Goal: Task Accomplishment & Management: Complete application form

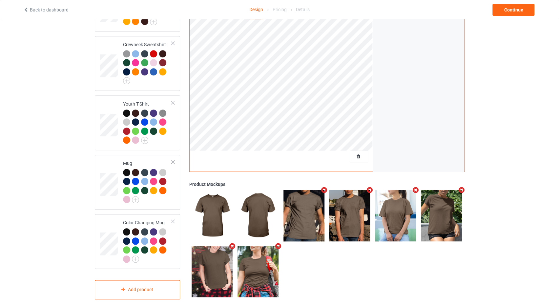
scroll to position [312, 0]
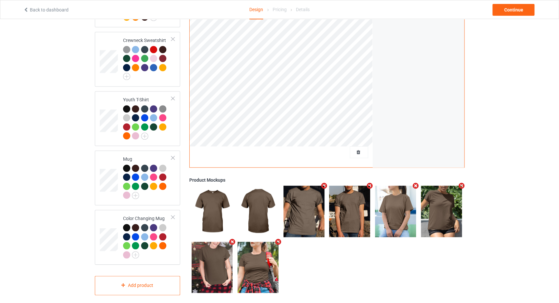
click at [324, 183] on icon "Remove mockup" at bounding box center [324, 186] width 8 height 7
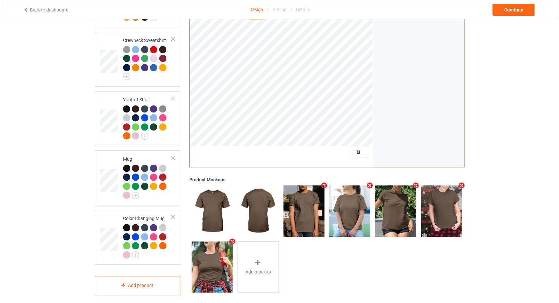
click at [172, 155] on div at bounding box center [173, 157] width 5 height 5
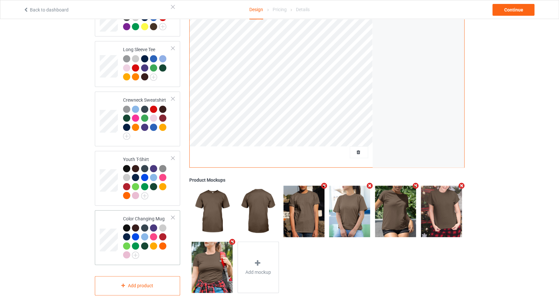
click at [176, 210] on div "Color Changing Mug" at bounding box center [138, 237] width 86 height 55
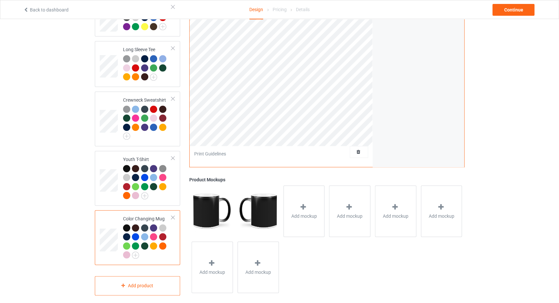
click at [174, 215] on div at bounding box center [173, 217] width 5 height 5
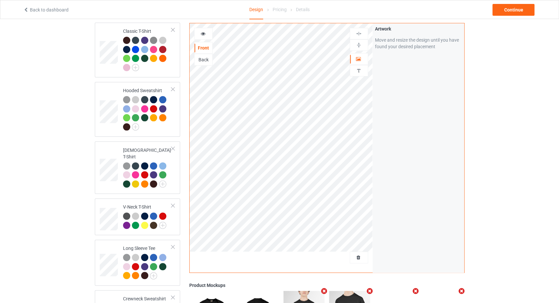
scroll to position [193, 0]
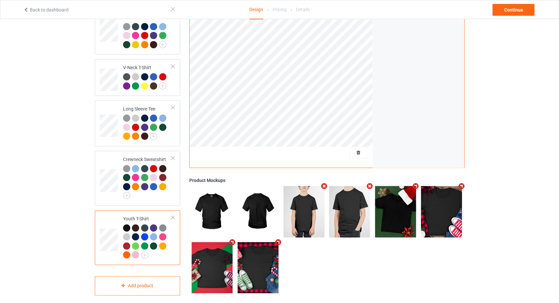
click at [112, 216] on td at bounding box center [110, 238] width 20 height 50
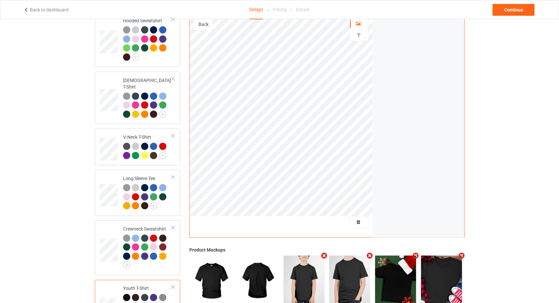
scroll to position [193, 0]
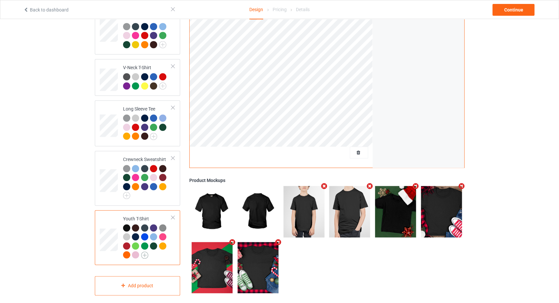
click at [147, 252] on img at bounding box center [144, 255] width 7 height 7
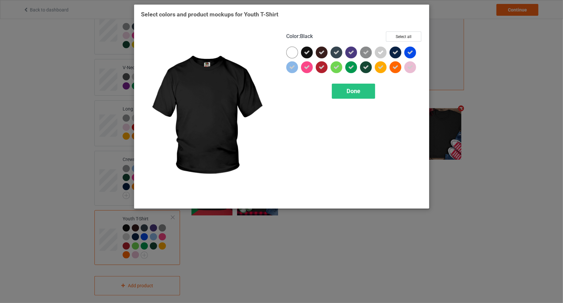
click at [306, 52] on icon at bounding box center [307, 53] width 6 height 6
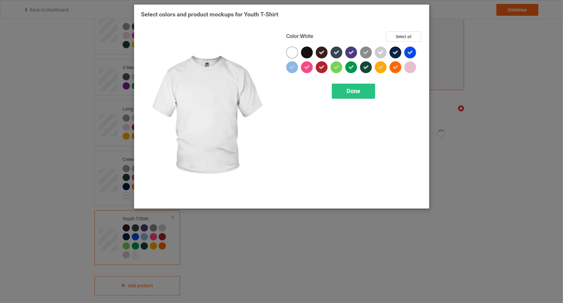
click at [292, 53] on div at bounding box center [292, 53] width 12 height 12
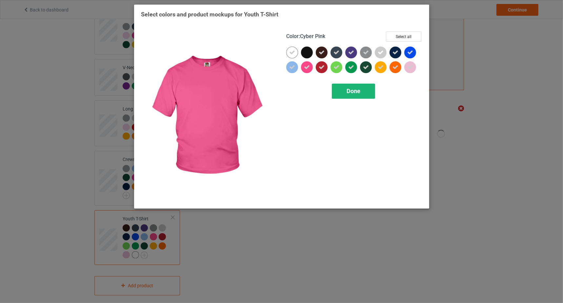
click at [350, 88] on span "Done" at bounding box center [354, 91] width 14 height 7
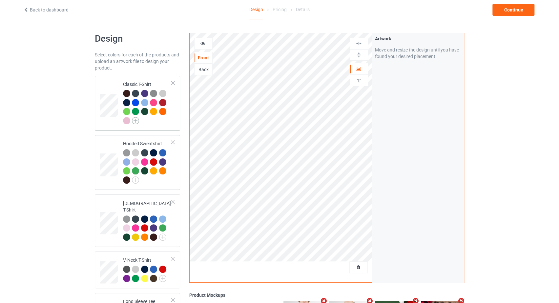
click at [138, 123] on img at bounding box center [135, 120] width 7 height 7
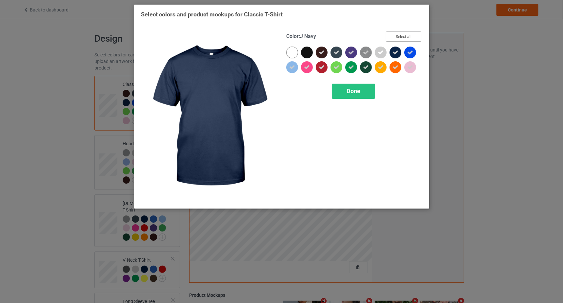
click at [404, 37] on button "Select all" at bounding box center [403, 36] width 35 height 10
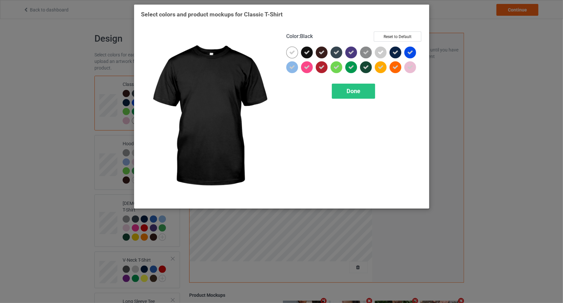
click at [308, 53] on icon at bounding box center [307, 53] width 6 height 6
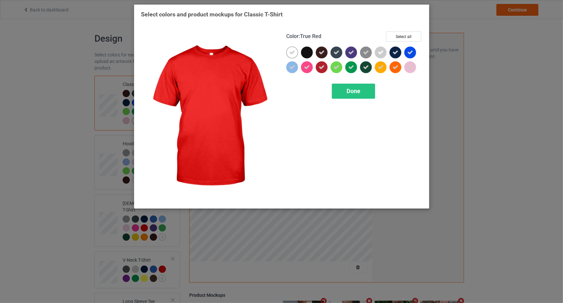
click at [357, 100] on div "Color : True Red Select all Done" at bounding box center [354, 116] width 145 height 179
click at [355, 94] on div "Done" at bounding box center [353, 91] width 43 height 15
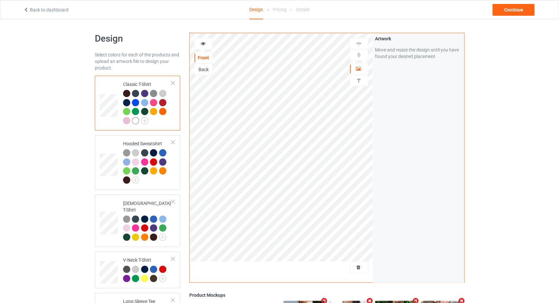
click at [46, 8] on link "Back to dashboard" at bounding box center [45, 9] width 45 height 5
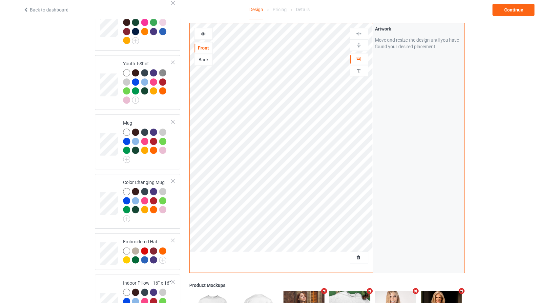
scroll to position [504, 0]
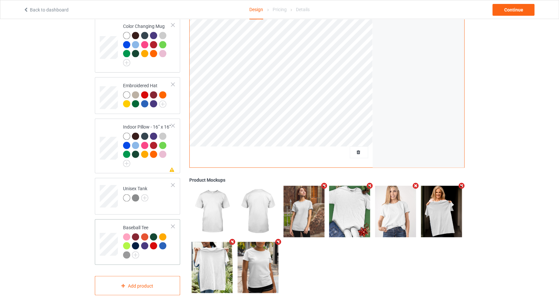
click at [174, 222] on td "Baseball Tee" at bounding box center [147, 242] width 56 height 41
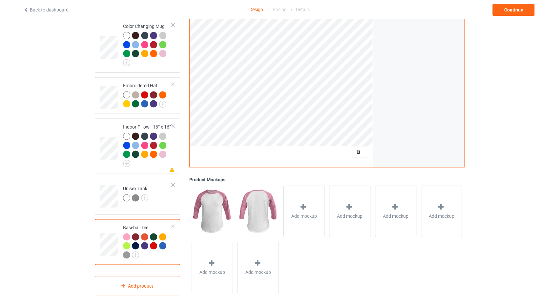
click at [175, 224] on div at bounding box center [173, 226] width 5 height 5
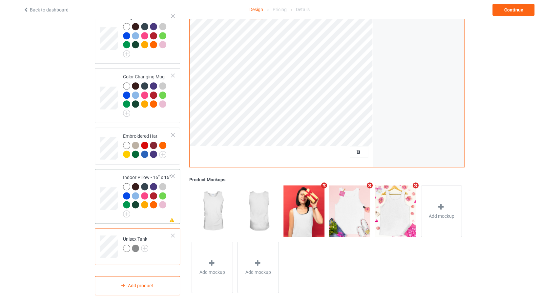
click at [173, 174] on div at bounding box center [173, 176] width 5 height 5
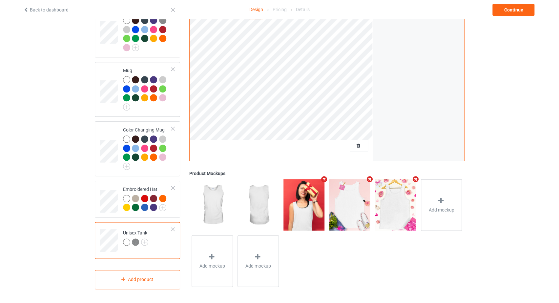
scroll to position [394, 0]
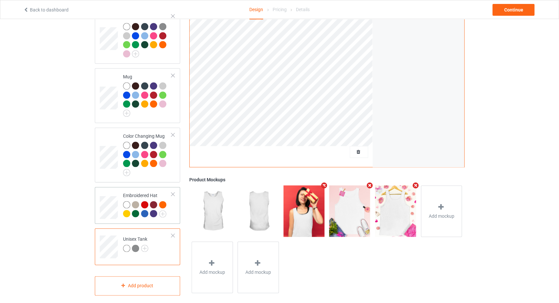
click at [172, 192] on div at bounding box center [173, 194] width 5 height 5
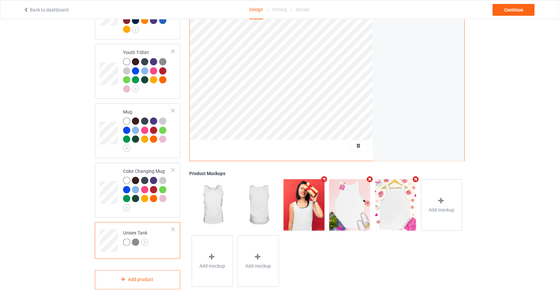
scroll to position [353, 0]
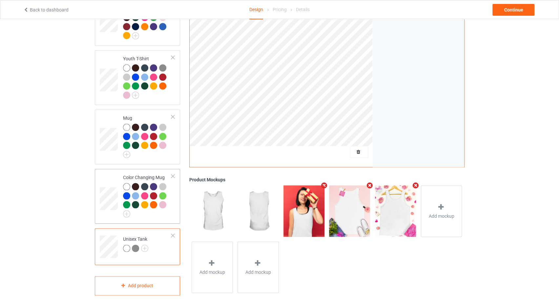
click at [174, 174] on div at bounding box center [173, 176] width 5 height 5
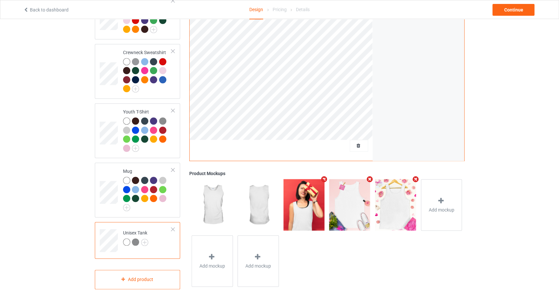
scroll to position [293, 0]
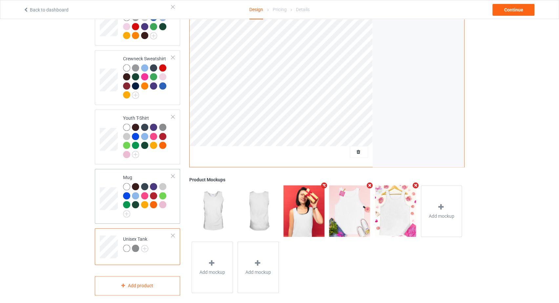
click at [174, 174] on div at bounding box center [173, 176] width 5 height 5
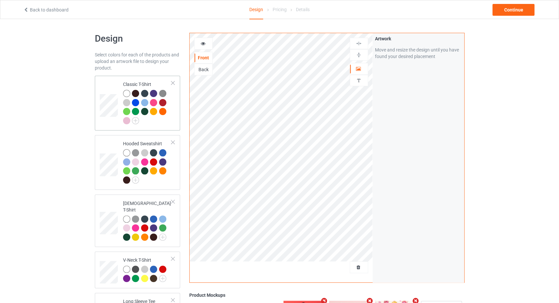
click at [110, 93] on td at bounding box center [110, 103] width 20 height 50
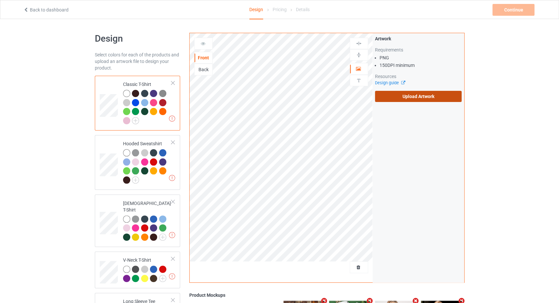
click at [414, 95] on label "Upload Artwork" at bounding box center [418, 96] width 87 height 11
click at [0, 0] on input "Upload Artwork" at bounding box center [0, 0] width 0 height 0
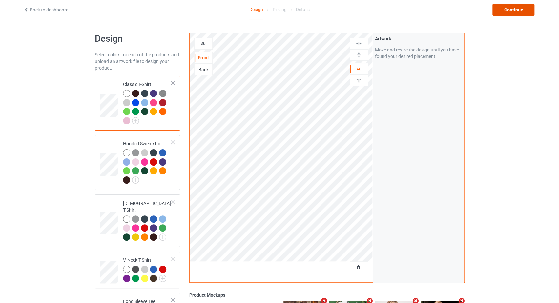
click at [512, 4] on div "Continue" at bounding box center [513, 10] width 42 height 12
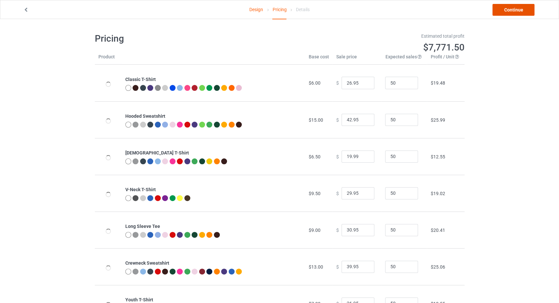
click at [509, 8] on link "Continue" at bounding box center [513, 10] width 42 height 12
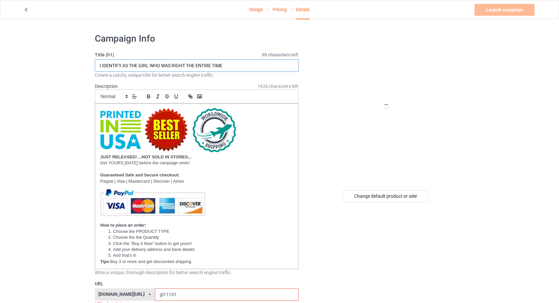
click at [204, 66] on input "I IDENTIFY AS THE GIRL WHO WAS RIGHT THE ENTIRE TIME" at bounding box center [197, 65] width 204 height 12
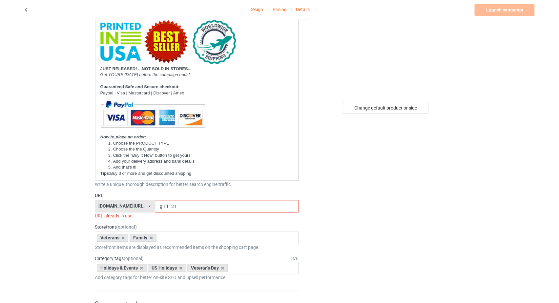
scroll to position [139, 0]
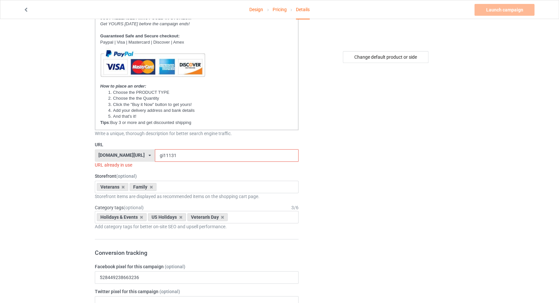
type input "ONCE UPON A TIME THERE WAS A GIRL WHO REALLY LOVED HORSES AND GOD"
drag, startPoint x: 156, startPoint y: 155, endPoint x: 125, endPoint y: 149, distance: 32.1
click at [125, 149] on div "[DOMAIN_NAME][URL] [DOMAIN_NAME][URL] [DOMAIN_NAME][URL] [DOMAIN_NAME][URL] 623…" at bounding box center [197, 155] width 204 height 12
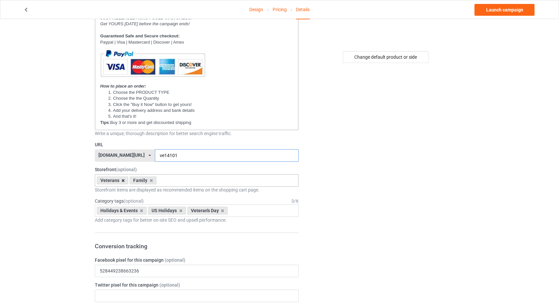
type input "ve14101"
click at [123, 179] on icon at bounding box center [122, 180] width 3 height 4
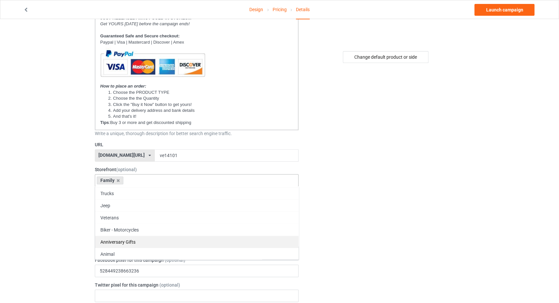
click at [113, 251] on div "Animal" at bounding box center [196, 254] width 203 height 12
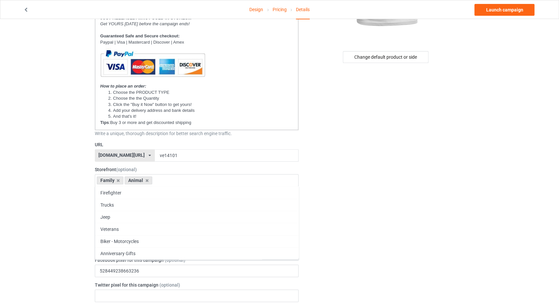
scroll to position [11, 0]
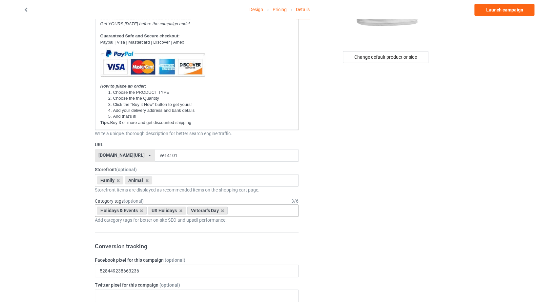
click at [223, 208] on div "Veteran's Day" at bounding box center [207, 211] width 41 height 8
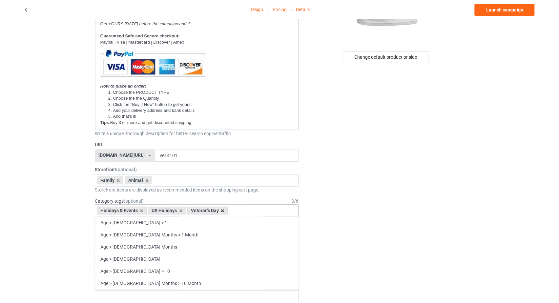
click at [223, 209] on icon at bounding box center [222, 211] width 3 height 4
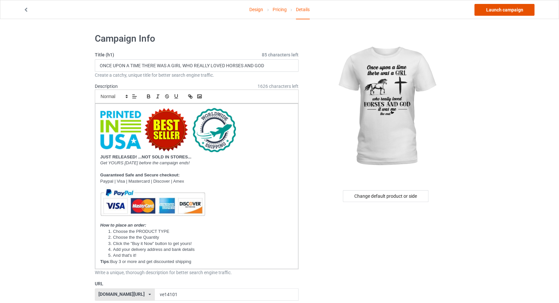
click at [499, 9] on link "Launch campaign" at bounding box center [504, 10] width 60 height 12
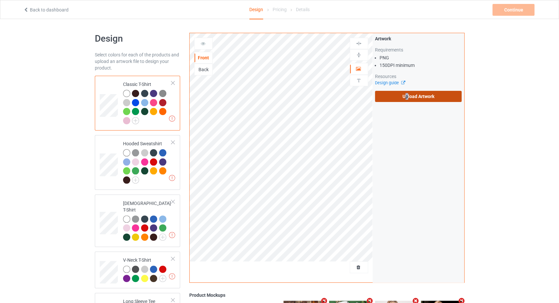
click at [407, 92] on label "Upload Artwork" at bounding box center [418, 96] width 87 height 11
click at [418, 95] on label "Upload Artwork" at bounding box center [418, 96] width 87 height 11
click at [0, 0] on input "Upload Artwork" at bounding box center [0, 0] width 0 height 0
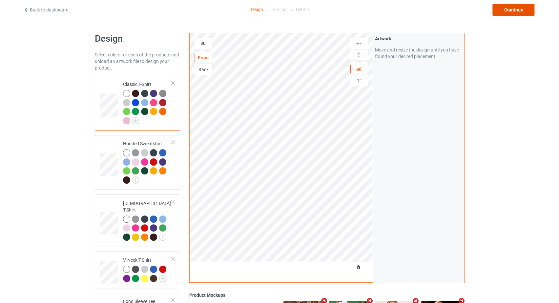
click at [521, 9] on div "Continue" at bounding box center [513, 10] width 42 height 12
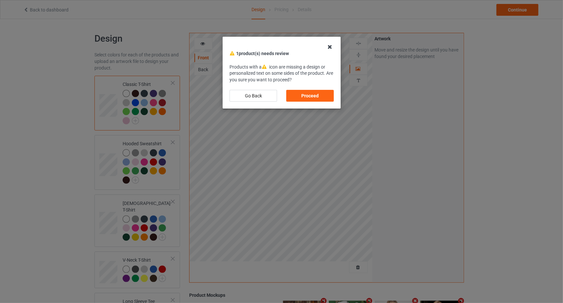
click at [329, 47] on icon at bounding box center [330, 47] width 10 height 10
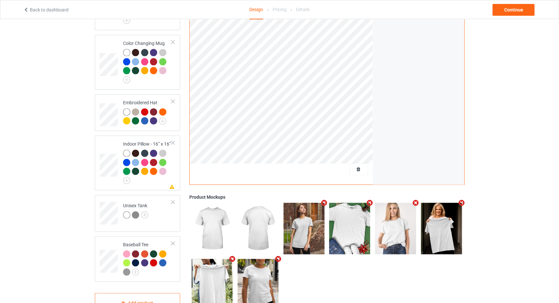
scroll to position [504, 0]
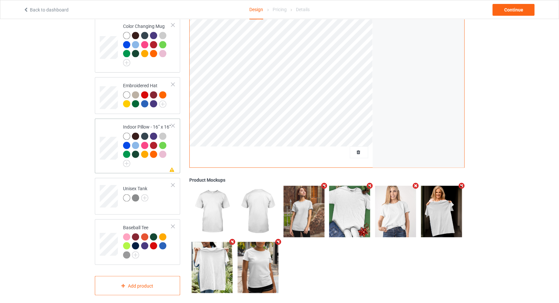
click at [173, 183] on div at bounding box center [173, 185] width 5 height 5
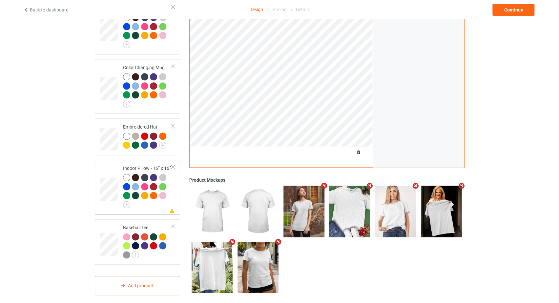
click at [174, 165] on div at bounding box center [173, 167] width 5 height 5
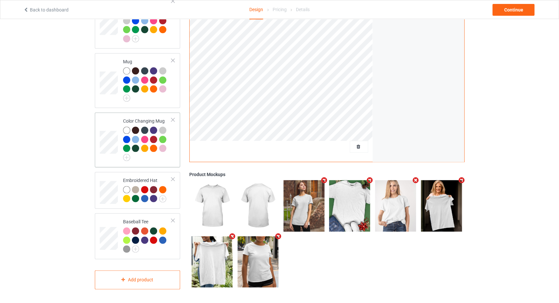
scroll to position [403, 0]
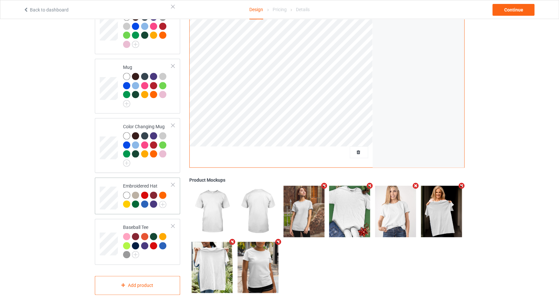
click at [174, 182] on div at bounding box center [173, 184] width 5 height 5
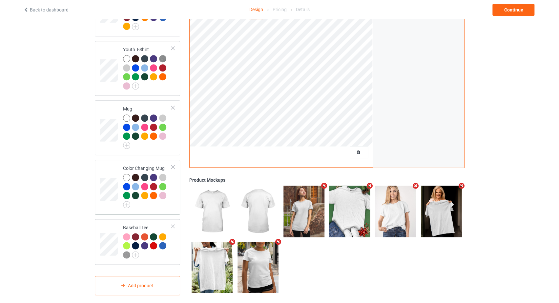
click at [175, 160] on div "Color Changing Mug" at bounding box center [138, 187] width 86 height 55
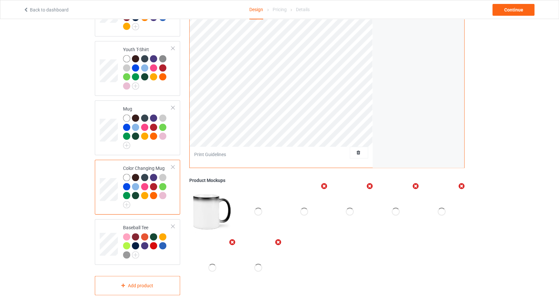
click at [173, 165] on div at bounding box center [173, 167] width 5 height 5
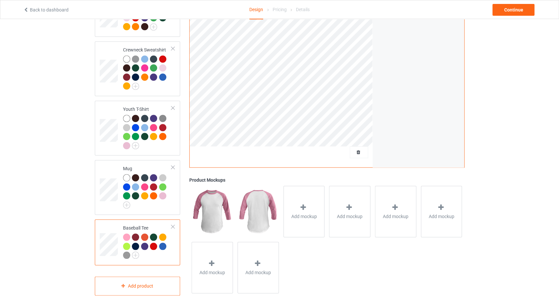
click at [173, 165] on div at bounding box center [173, 167] width 5 height 5
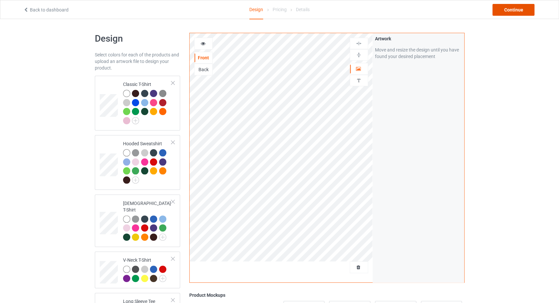
click at [509, 12] on div "Continue" at bounding box center [513, 10] width 42 height 12
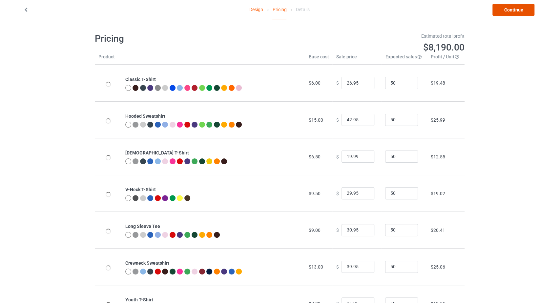
click at [506, 8] on link "Continue" at bounding box center [513, 10] width 42 height 12
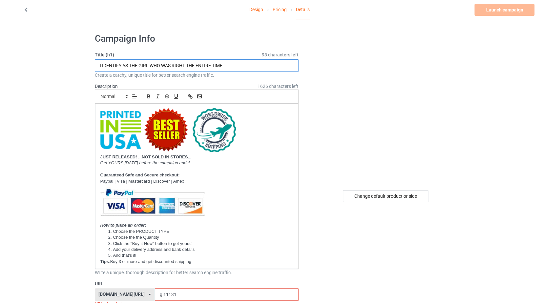
click at [163, 66] on input "I IDENTIFY AS THE GIRL WHO WAS RIGHT THE ENTIRE TIME" at bounding box center [197, 65] width 204 height 12
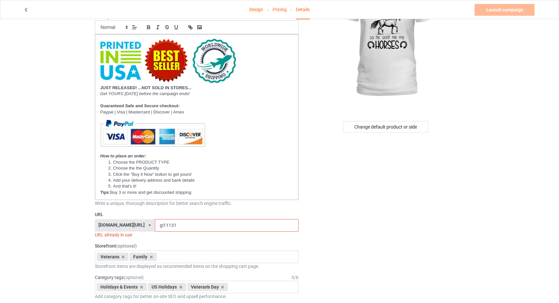
type input "GOD KNEW MY HEART NEEDED LOVE SO HE SENT ME MY HORSES"
drag, startPoint x: 157, startPoint y: 221, endPoint x: 138, endPoint y: 224, distance: 19.6
click at [155, 224] on input "gi11131" at bounding box center [227, 225] width 144 height 12
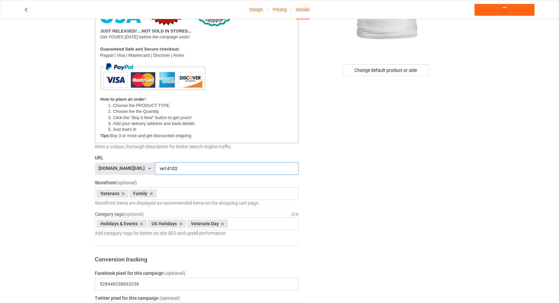
scroll to position [139, 0]
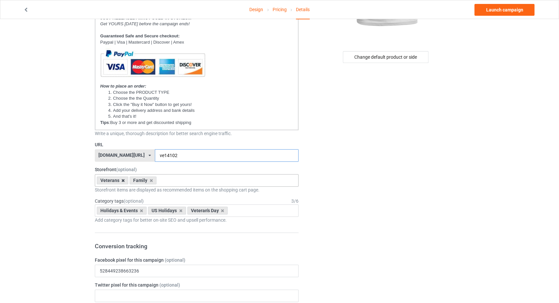
type input "ve14102"
click at [123, 179] on icon at bounding box center [122, 180] width 3 height 4
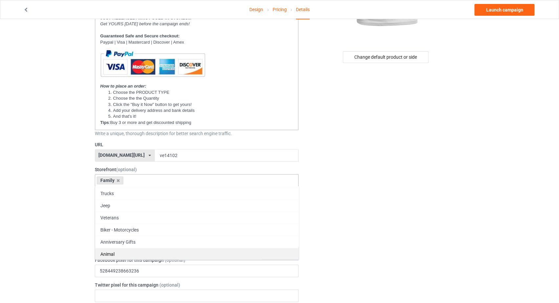
click at [115, 251] on div "Animal" at bounding box center [196, 254] width 203 height 12
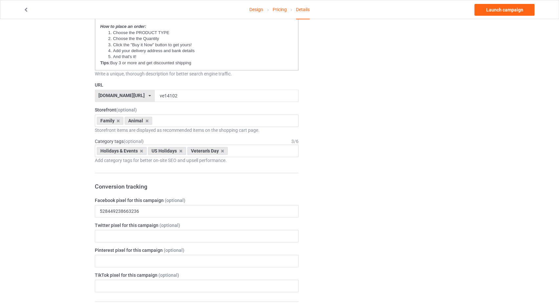
scroll to position [209, 0]
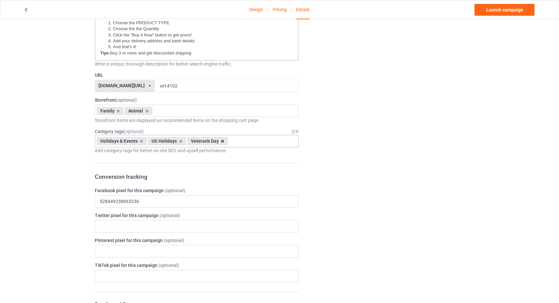
click at [221, 140] on icon at bounding box center [222, 141] width 3 height 4
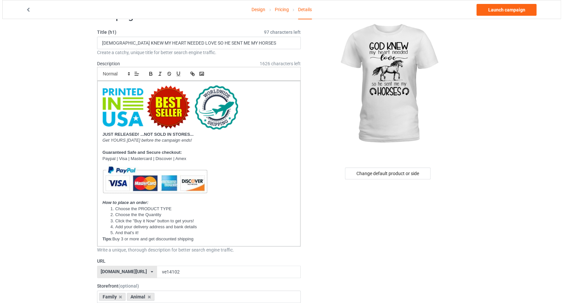
scroll to position [0, 0]
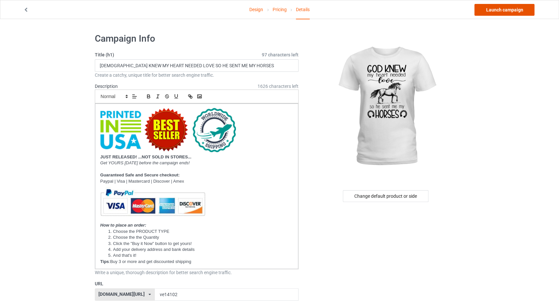
click at [509, 10] on link "Launch campaign" at bounding box center [504, 10] width 60 height 12
